Goal: Task Accomplishment & Management: Manage account settings

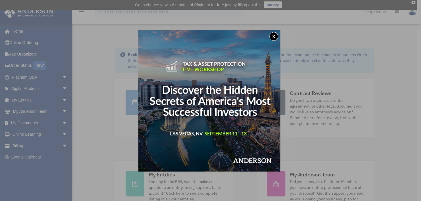
click at [277, 34] on button "x" at bounding box center [273, 36] width 9 height 9
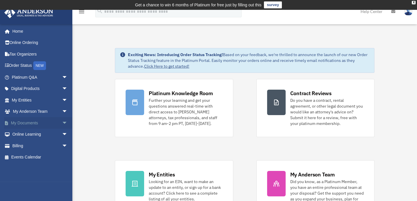
click at [62, 121] on span "arrow_drop_down" at bounding box center [68, 123] width 12 height 12
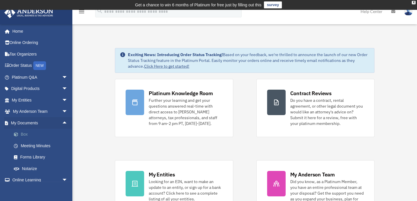
click at [23, 137] on link "Box" at bounding box center [42, 135] width 68 height 12
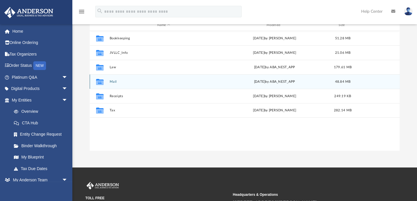
scroll to position [52, 0]
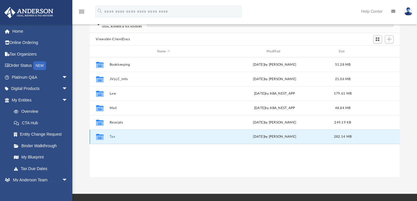
click at [113, 136] on button "Tax" at bounding box center [163, 137] width 108 height 4
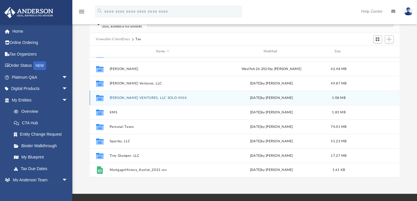
scroll to position [39, 0]
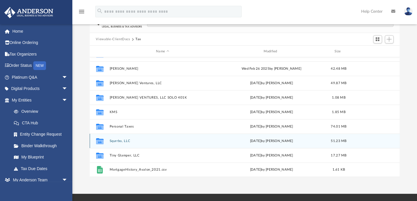
click at [126, 140] on button "Squrrbo, LLC" at bounding box center [162, 141] width 106 height 4
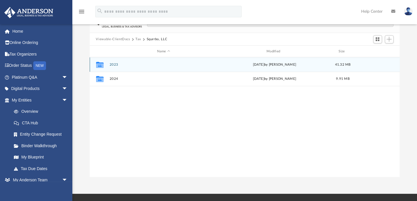
scroll to position [0, 0]
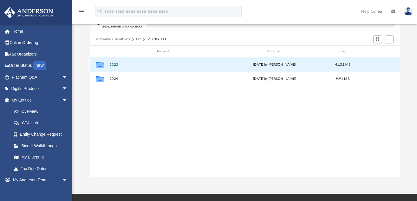
click at [113, 64] on button "2023" at bounding box center [163, 65] width 108 height 4
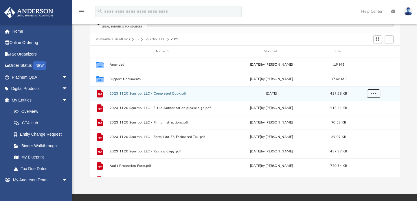
click at [370, 95] on button "More options" at bounding box center [372, 93] width 13 height 9
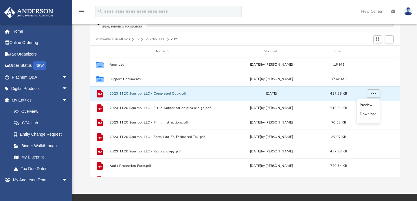
click at [367, 115] on li "Download" at bounding box center [368, 114] width 17 height 6
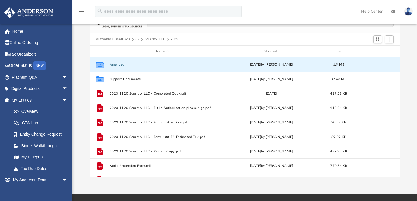
click at [126, 63] on button "Amended" at bounding box center [162, 65] width 106 height 4
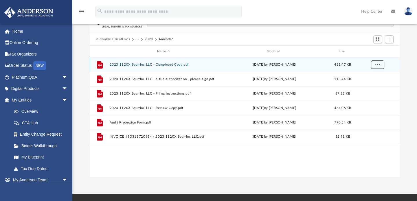
click at [375, 63] on span "More options" at bounding box center [377, 64] width 5 height 3
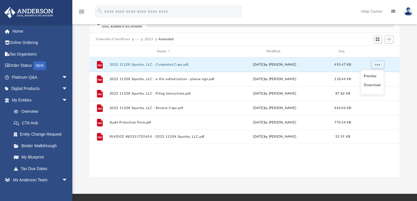
click at [373, 84] on li "Download" at bounding box center [372, 85] width 17 height 6
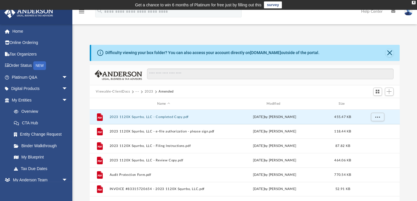
click at [148, 92] on button "2023" at bounding box center [148, 91] width 9 height 5
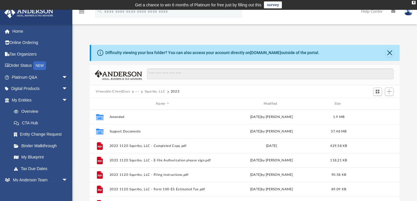
click at [152, 91] on button "Squrrbo, LLC" at bounding box center [154, 91] width 21 height 5
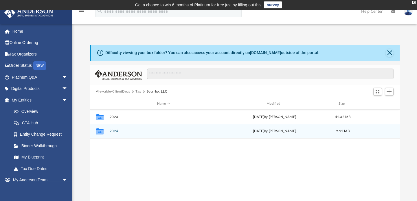
click at [113, 132] on button "2024" at bounding box center [163, 132] width 108 height 4
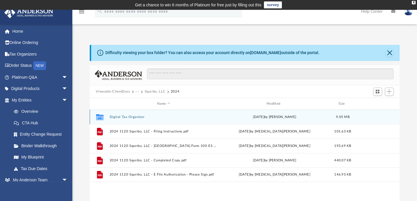
click at [131, 118] on button "Digital Tax Organizer" at bounding box center [163, 117] width 108 height 4
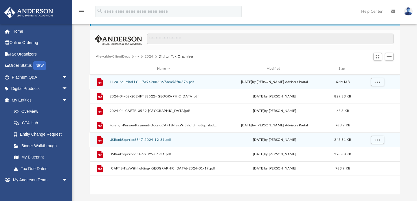
scroll to position [26, 0]
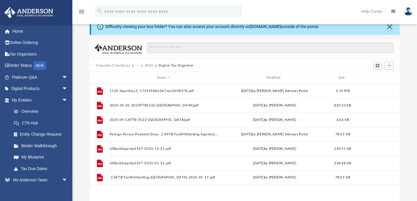
click at [136, 65] on button "···" at bounding box center [137, 65] width 4 height 5
click at [150, 82] on li "Squrrbo, LLC" at bounding box center [148, 85] width 21 height 6
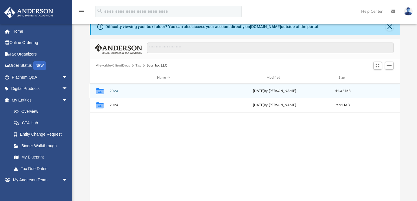
click at [115, 92] on button "2023" at bounding box center [163, 91] width 108 height 4
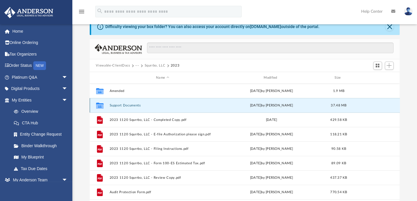
click at [117, 104] on button "Support Documents" at bounding box center [162, 106] width 106 height 4
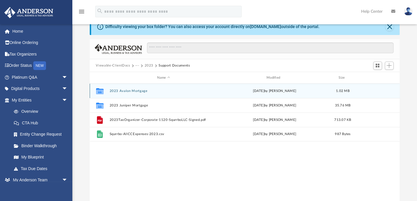
click at [128, 91] on button "2023 Avalon Mortgage" at bounding box center [163, 91] width 108 height 4
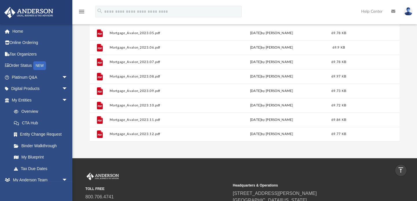
scroll to position [17, 0]
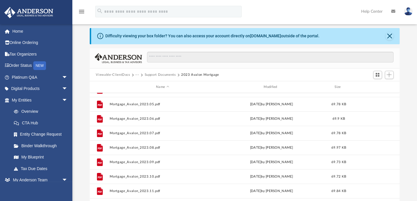
click at [171, 75] on button "Support Documents" at bounding box center [159, 74] width 31 height 5
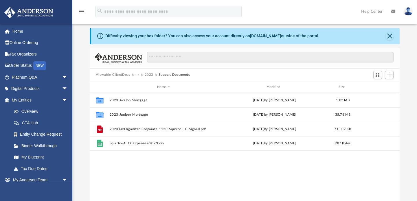
click at [147, 74] on button "2023" at bounding box center [148, 74] width 9 height 5
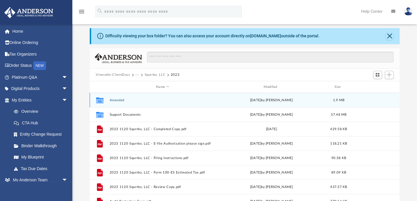
click at [122, 98] on button "Amended" at bounding box center [162, 100] width 106 height 4
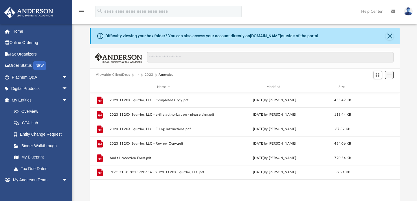
click at [387, 75] on span "Add" at bounding box center [388, 74] width 5 height 5
click at [383, 95] on li "New Folder" at bounding box center [380, 96] width 19 height 6
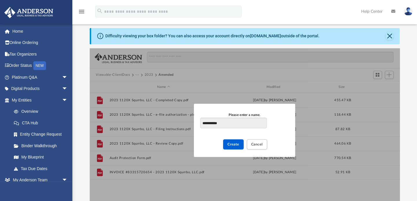
type input "**********"
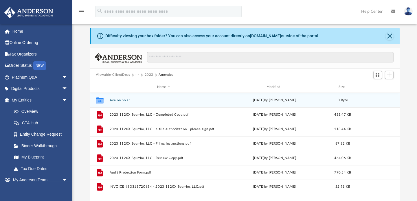
click at [125, 100] on button "Avalon Solar" at bounding box center [163, 100] width 108 height 4
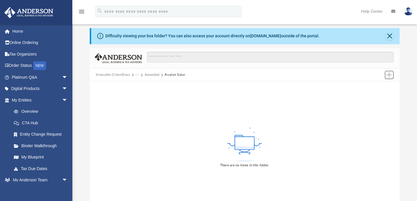
click at [389, 76] on span "Add" at bounding box center [388, 74] width 5 height 5
click at [380, 86] on li "Upload" at bounding box center [380, 86] width 19 height 6
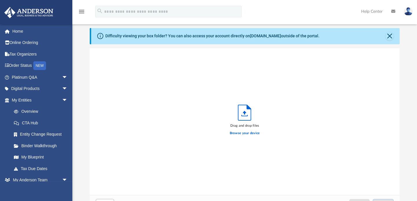
scroll to position [143, 306]
click at [234, 131] on label "Browse your device" at bounding box center [245, 133] width 30 height 5
click at [0, 0] on input "Browse your device" at bounding box center [0, 0] width 0 height 0
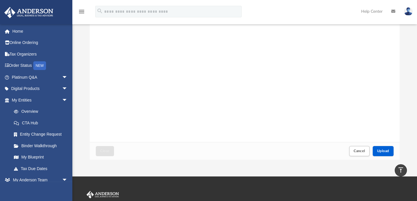
scroll to position [69, 0]
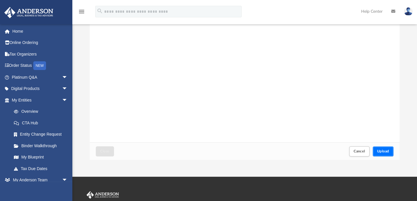
click at [384, 152] on span "Upload" at bounding box center [383, 151] width 12 height 3
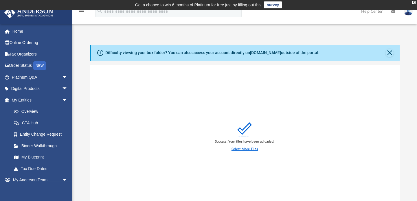
click at [246, 149] on label "Select More Files" at bounding box center [244, 149] width 26 height 5
click at [0, 0] on input "Select More Files" at bounding box center [0, 0] width 0 height 0
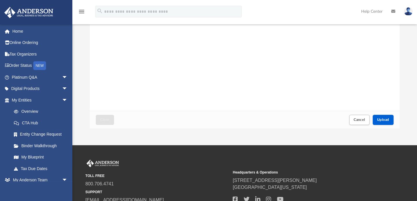
scroll to position [105, 0]
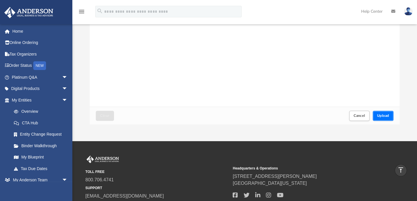
click at [385, 112] on button "Upload" at bounding box center [383, 116] width 21 height 10
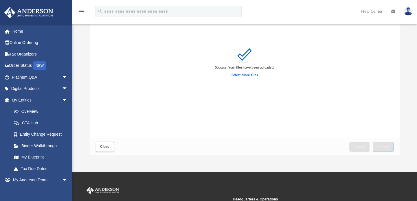
scroll to position [79, 0]
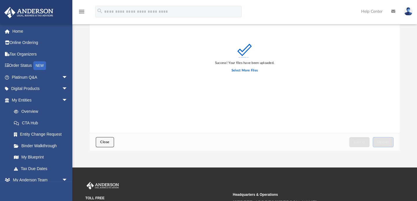
click at [98, 144] on button "Close" at bounding box center [105, 142] width 18 height 10
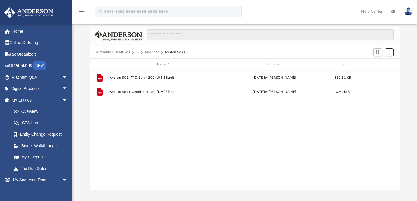
scroll to position [0, 0]
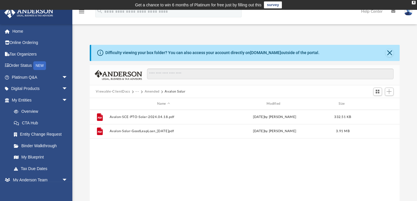
click at [145, 93] on button "Amended" at bounding box center [151, 91] width 15 height 5
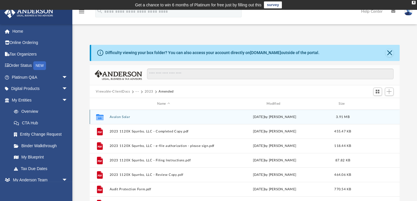
click at [125, 116] on button "Avalon Solar" at bounding box center [163, 117] width 108 height 4
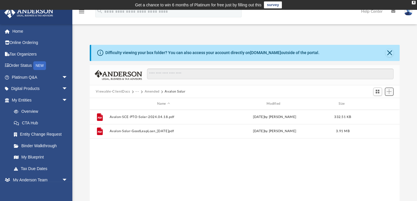
click at [389, 90] on span "Add" at bounding box center [388, 91] width 5 height 5
click at [377, 101] on li "Upload" at bounding box center [380, 103] width 19 height 6
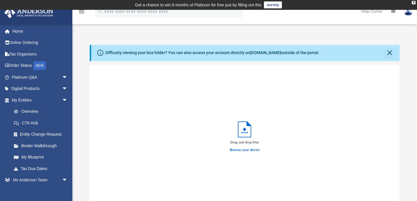
scroll to position [143, 306]
click at [242, 148] on label "Browse your device" at bounding box center [245, 150] width 30 height 5
click at [0, 0] on input "Browse your device" at bounding box center [0, 0] width 0 height 0
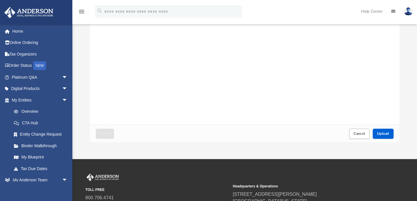
scroll to position [131, 0]
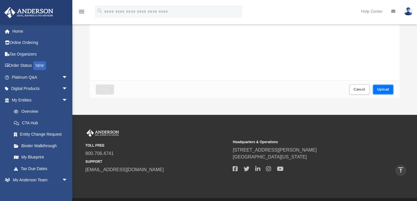
click at [389, 89] on button "Upload" at bounding box center [383, 89] width 21 height 10
